Goal: Navigation & Orientation: Understand site structure

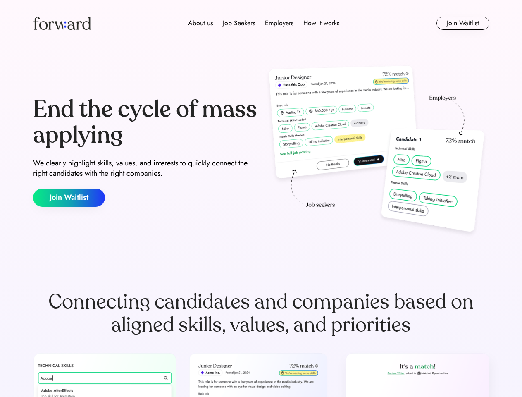
click at [261, 198] on div "End the cycle of mass applying We clearly highlight skills, values, and interes…" at bounding box center [261, 152] width 456 height 178
click at [261, 23] on div "About us Job Seekers Employers How it works" at bounding box center [263, 23] width 325 height 10
click at [62, 23] on img at bounding box center [62, 23] width 58 height 13
click at [264, 23] on div "About us Job Seekers Employers How it works" at bounding box center [263, 23] width 325 height 10
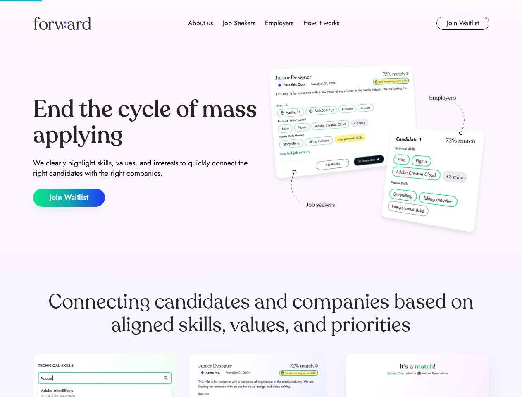
click at [200, 23] on div "About us" at bounding box center [200, 23] width 25 height 10
click at [239, 23] on div "Job Seekers" at bounding box center [239, 23] width 32 height 10
click at [279, 23] on div "Employers" at bounding box center [279, 23] width 28 height 10
click at [321, 23] on div "How it works" at bounding box center [321, 23] width 36 height 10
click at [462, 23] on button "Join Waitlist" at bounding box center [462, 23] width 53 height 13
